Goal: Information Seeking & Learning: Learn about a topic

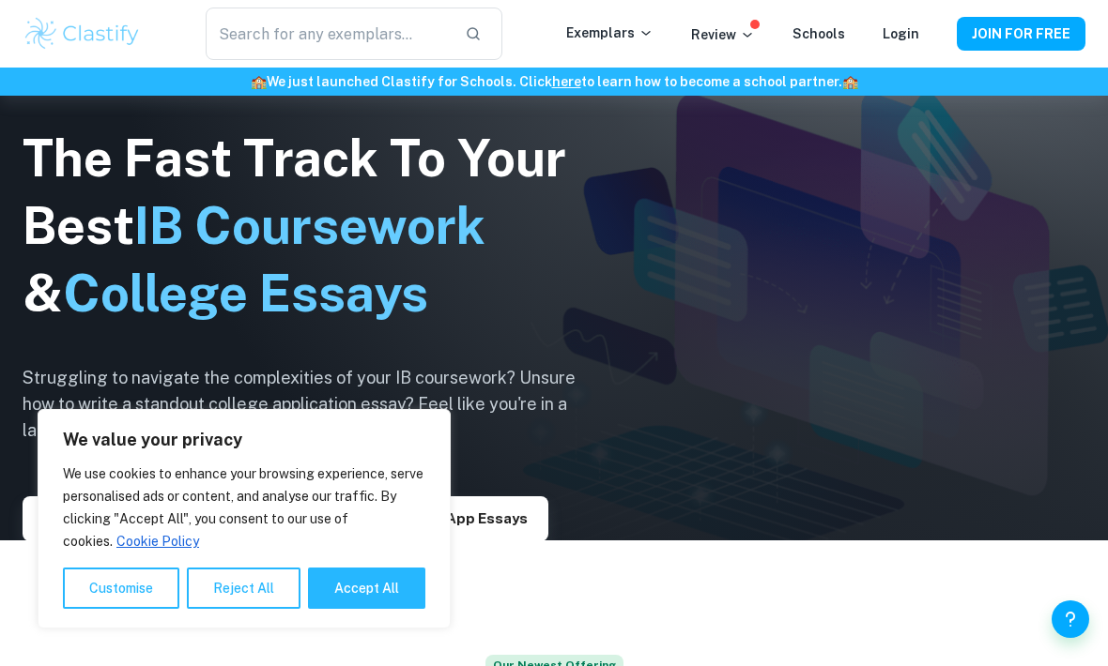
scroll to position [127, 0]
click at [358, 609] on button "Accept All" at bounding box center [366, 588] width 117 height 41
checkbox input "true"
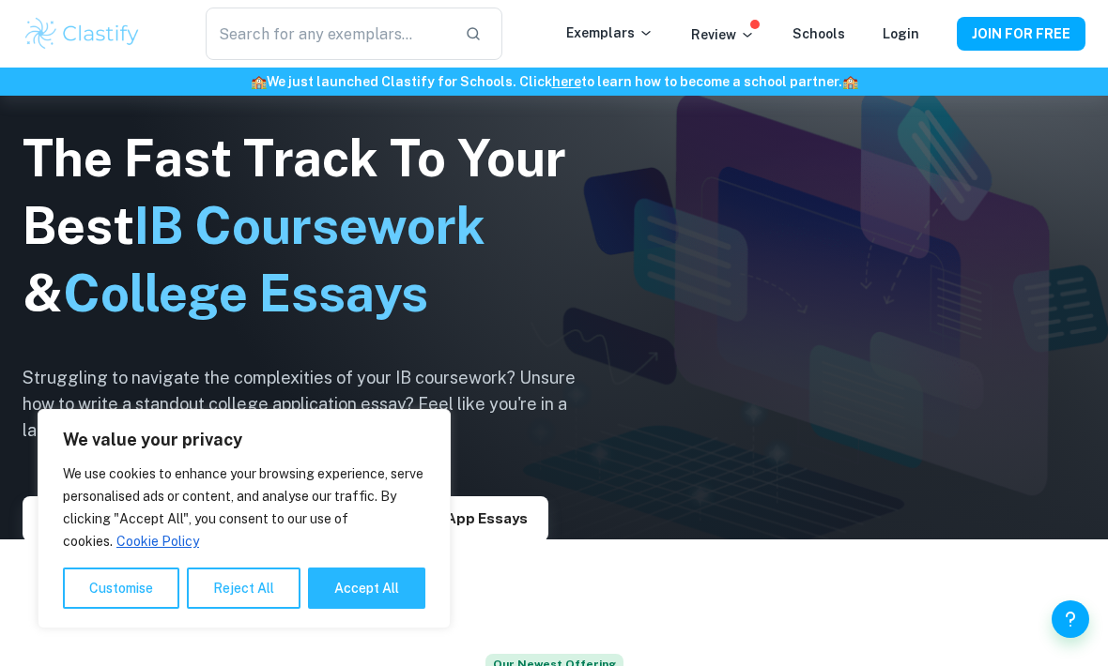
checkbox input "true"
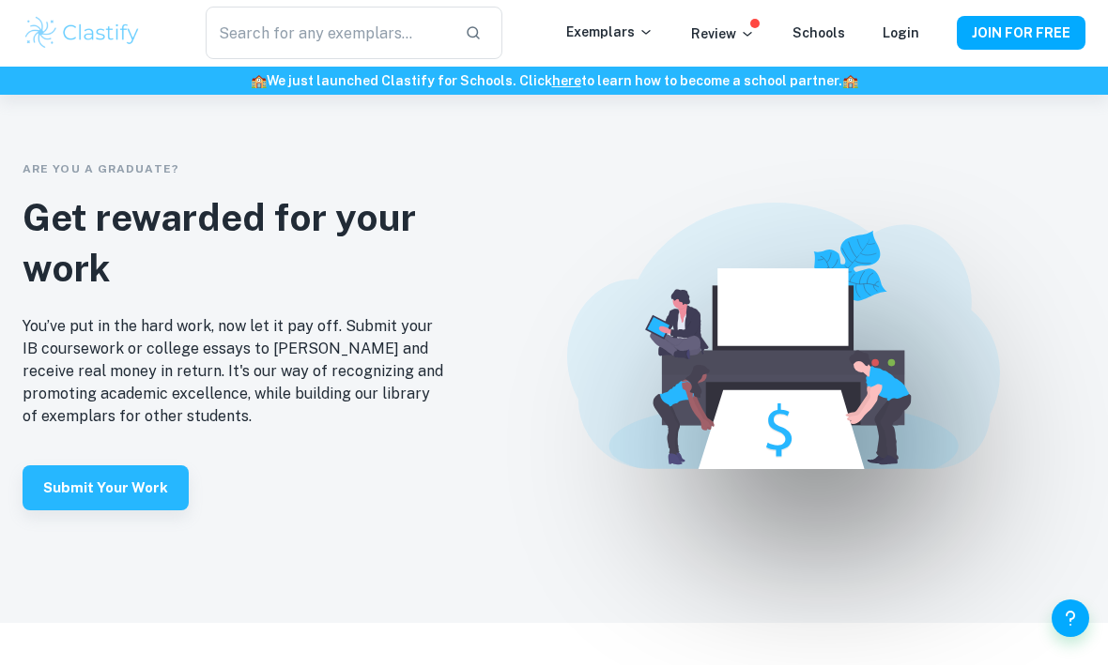
click at [263, 35] on input "text" at bounding box center [328, 34] width 244 height 53
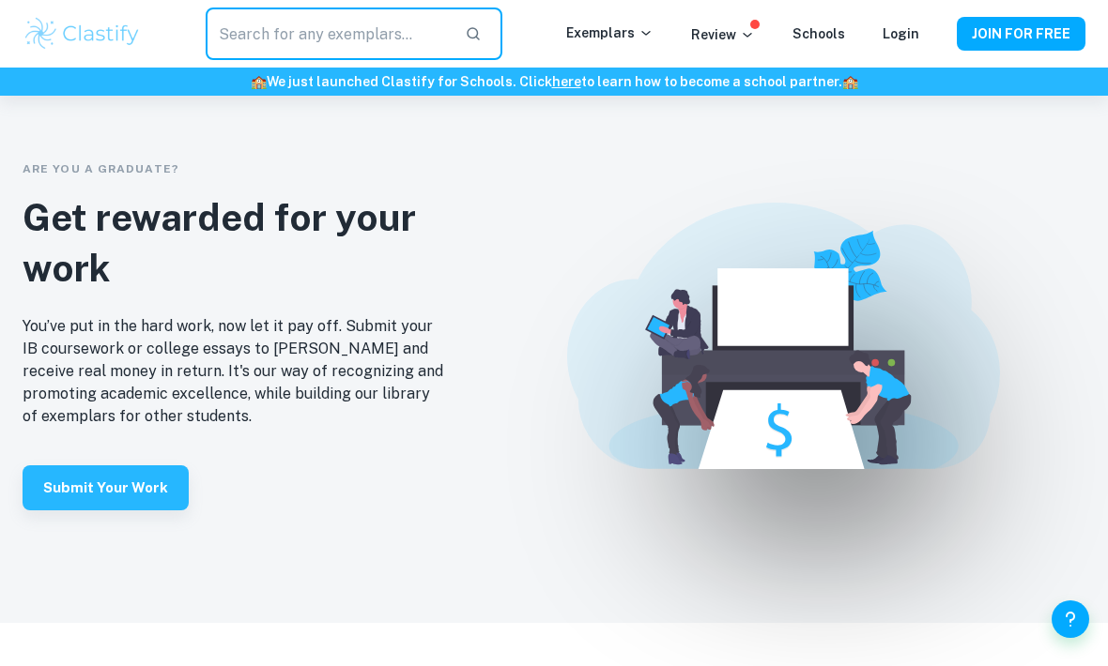
scroll to position [3784, 0]
type input "Comparative study"
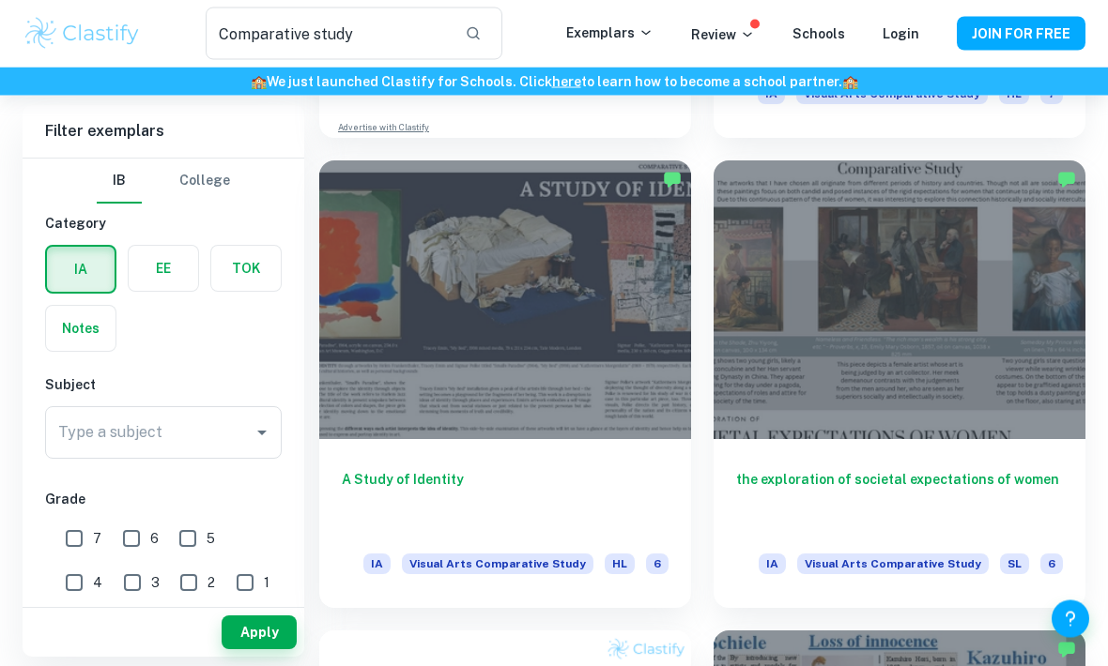
scroll to position [983, 0]
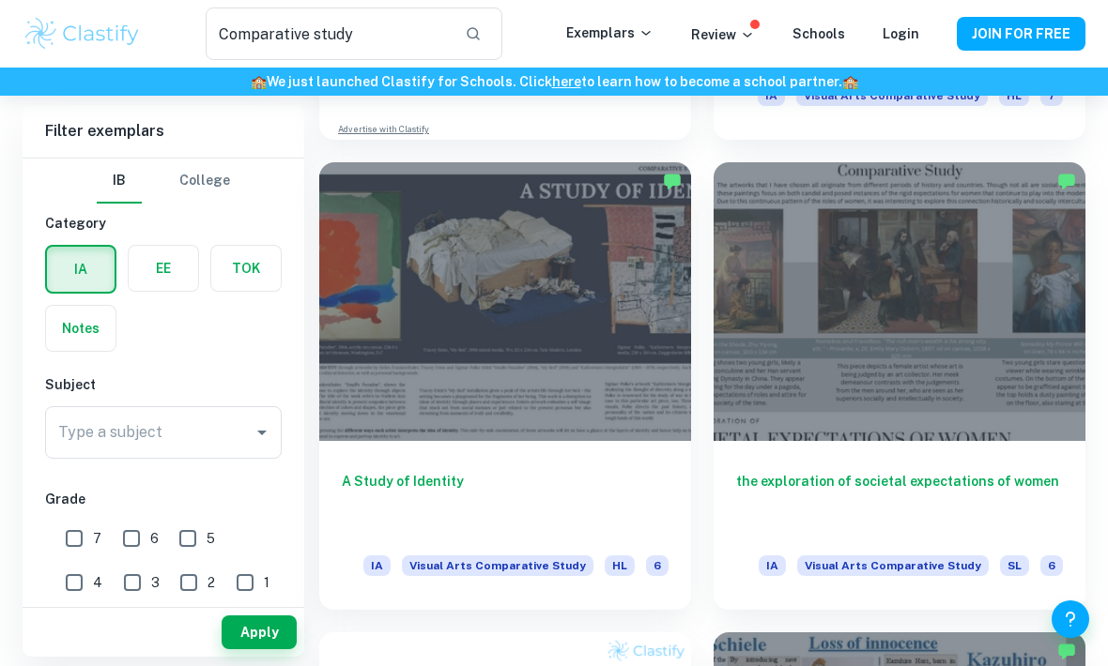
click at [1035, 389] on div at bounding box center [899, 301] width 372 height 279
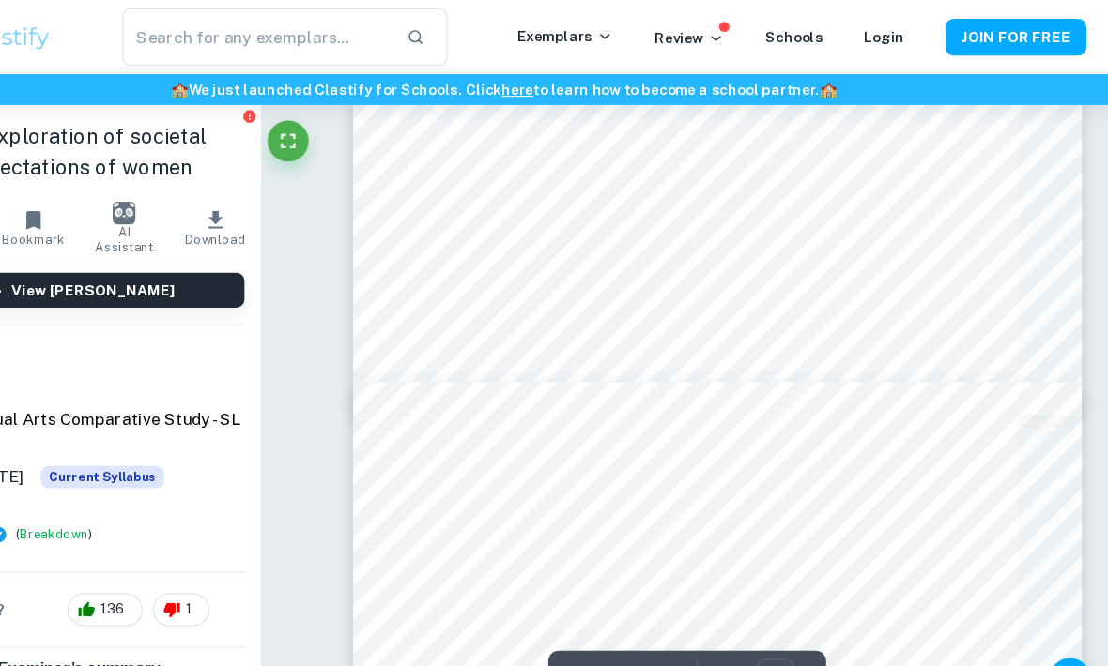
scroll to position [2044, 0]
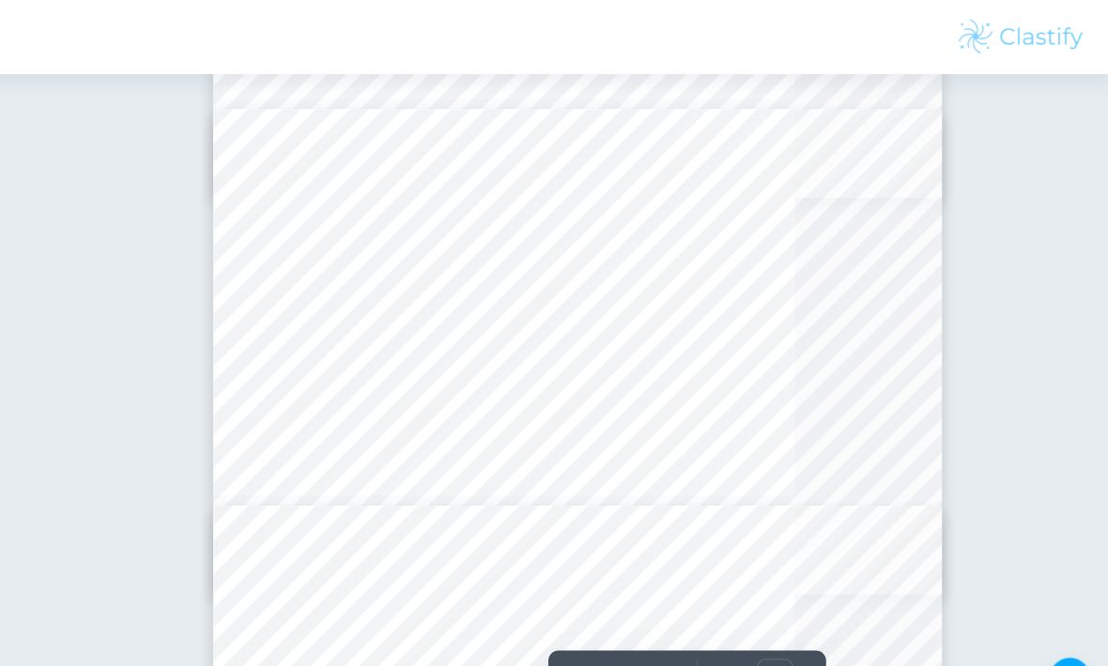
type input "4"
